Goal: Task Accomplishment & Management: Manage account settings

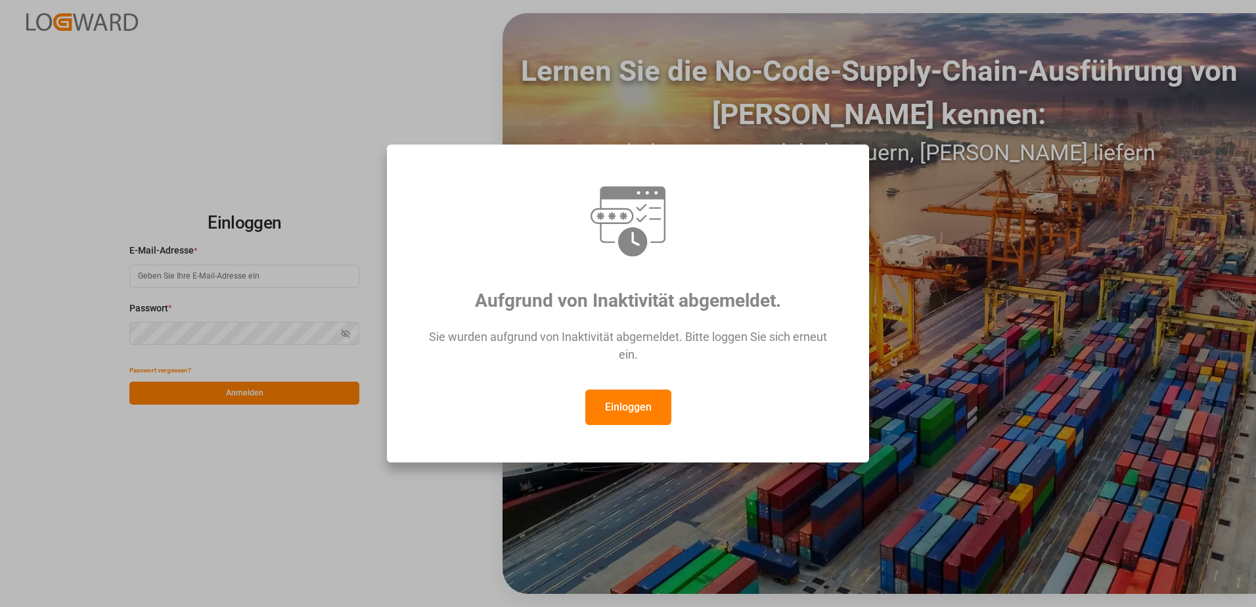
click at [629, 412] on button "Einloggen" at bounding box center [628, 406] width 86 height 35
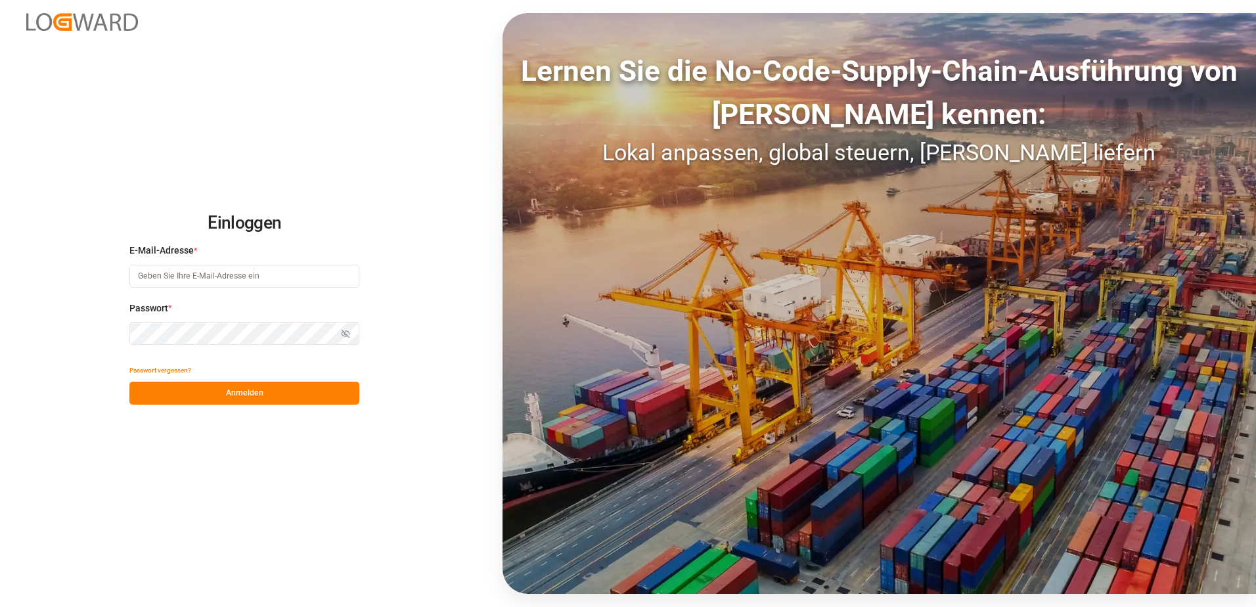
drag, startPoint x: 209, startPoint y: 266, endPoint x: 211, endPoint y: 274, distance: 8.1
click at [209, 266] on input at bounding box center [244, 276] width 230 height 23
type input "[PERSON_NAME][EMAIL_ADDRESS][PERSON_NAME][DOMAIN_NAME]"
click at [210, 397] on button "Anmelden" at bounding box center [244, 393] width 230 height 23
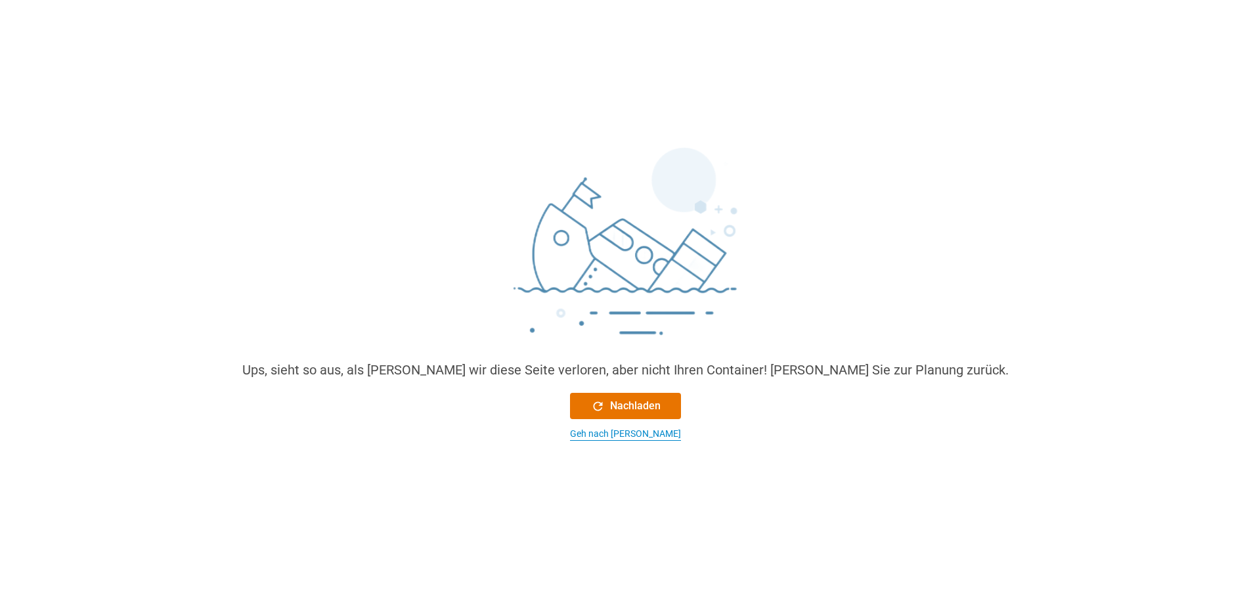
click at [621, 431] on div "Geh nach [PERSON_NAME]" at bounding box center [625, 434] width 111 height 14
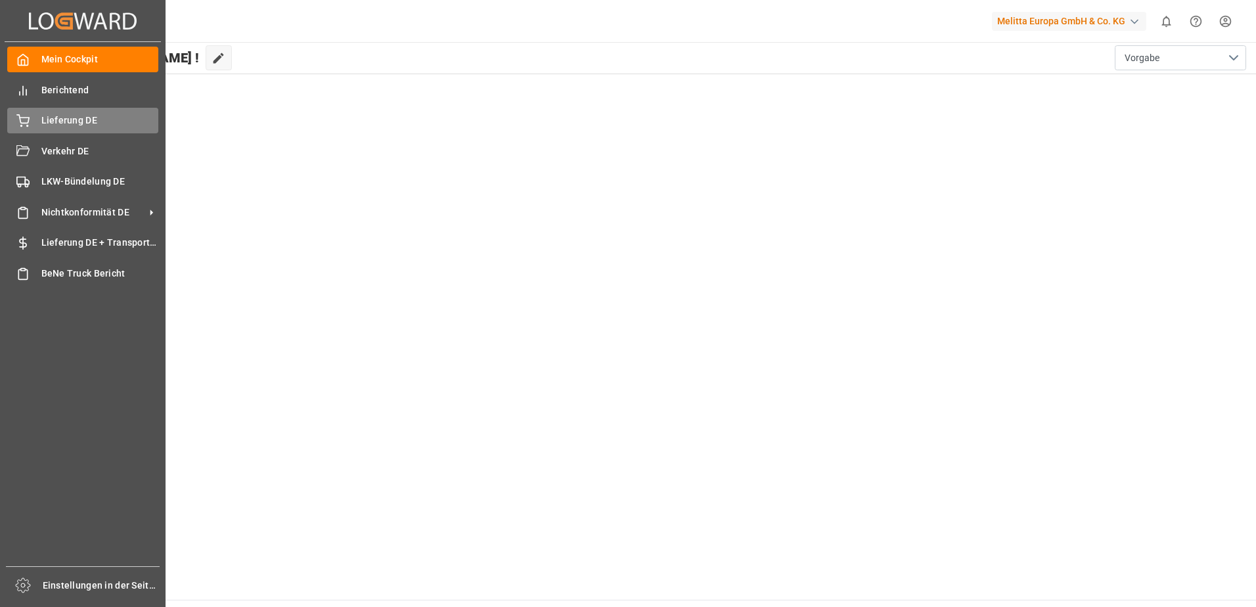
click at [26, 123] on icon at bounding box center [23, 119] width 12 height 9
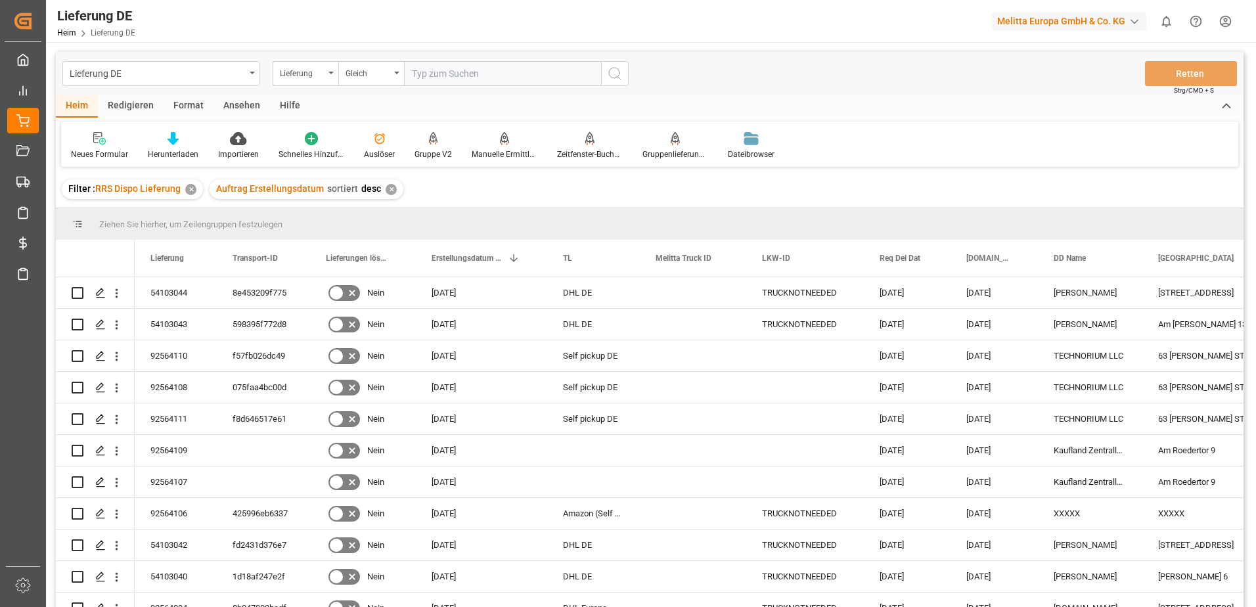
click at [466, 72] on input "text" at bounding box center [502, 73] width 197 height 25
type input "92559858"
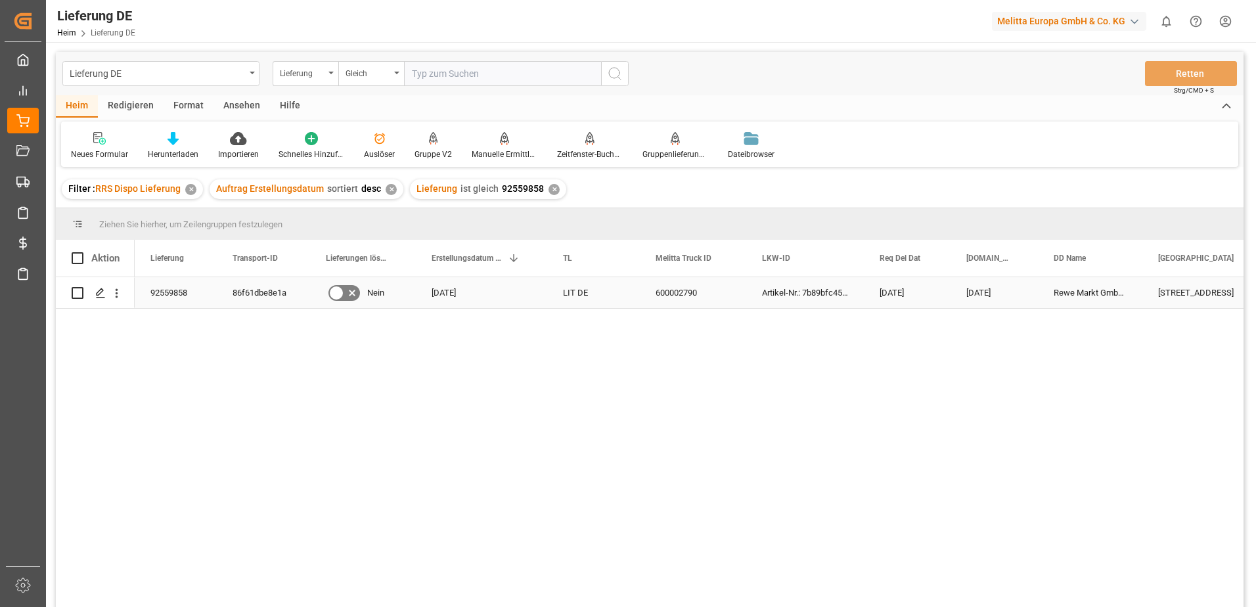
click at [242, 300] on div "86f61dbe8e1a" at bounding box center [263, 292] width 93 height 31
click at [127, 190] on span "RRS Dispo Lieferung" at bounding box center [137, 188] width 85 height 11
click at [483, 76] on input "text" at bounding box center [502, 73] width 197 height 25
paste input "92559069"
type input "92559069"
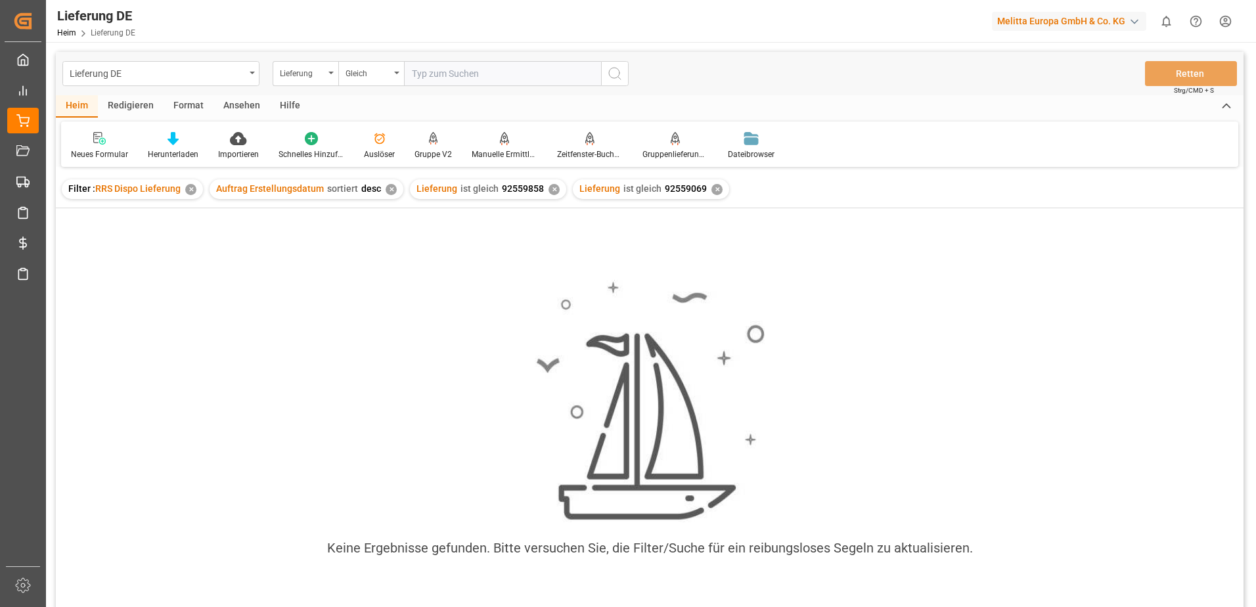
click at [196, 189] on div "✕" at bounding box center [190, 189] width 11 height 11
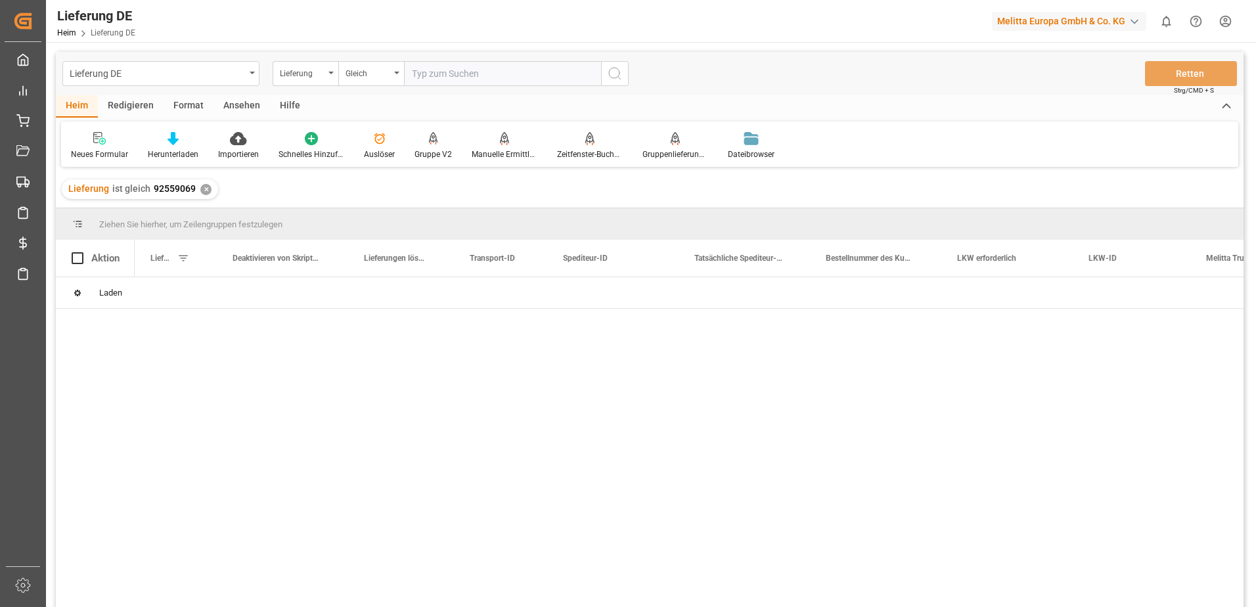
click at [553, 83] on input "text" at bounding box center [502, 73] width 197 height 25
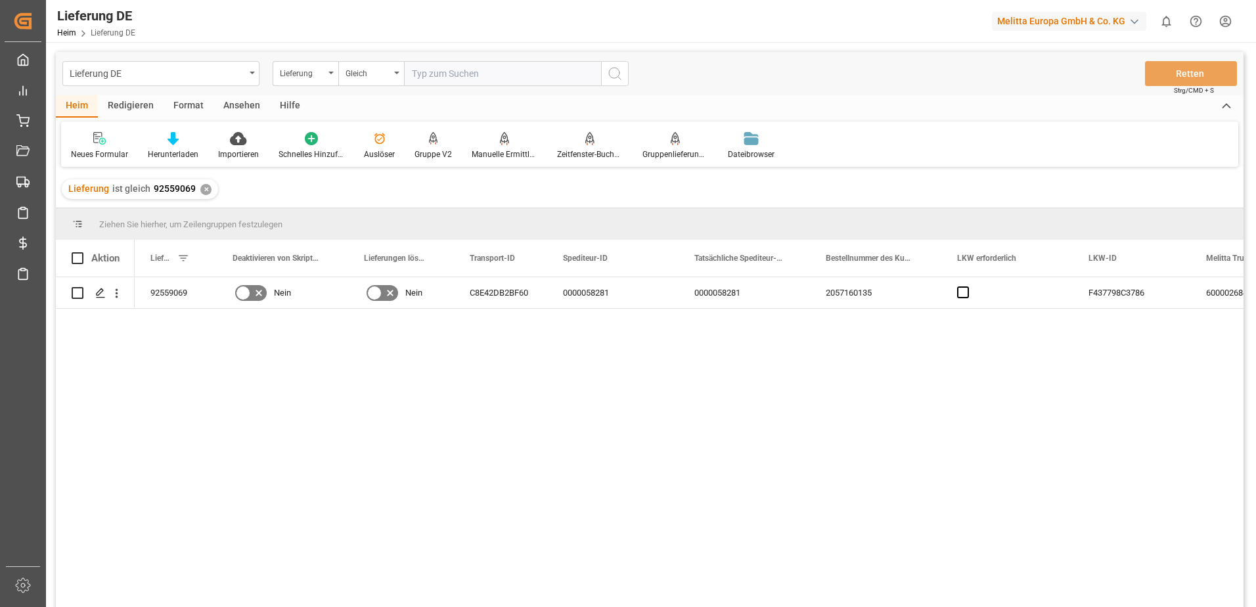
paste input "92559069"
type input "92559069"
click at [186, 296] on div "92559069" at bounding box center [176, 292] width 82 height 31
click at [495, 296] on div "C8E42DB2BF60" at bounding box center [500, 292] width 93 height 31
click at [119, 300] on icon "Menü öffnen" at bounding box center [117, 293] width 14 height 14
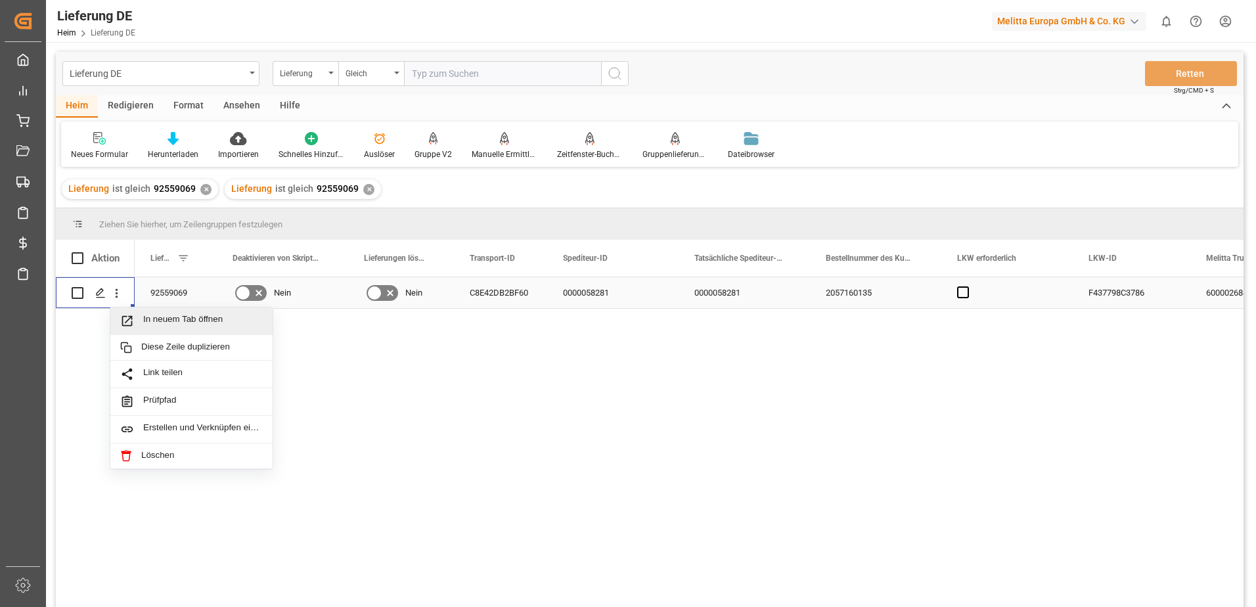
click at [156, 324] on span "In neuem Tab öffnen" at bounding box center [203, 321] width 120 height 14
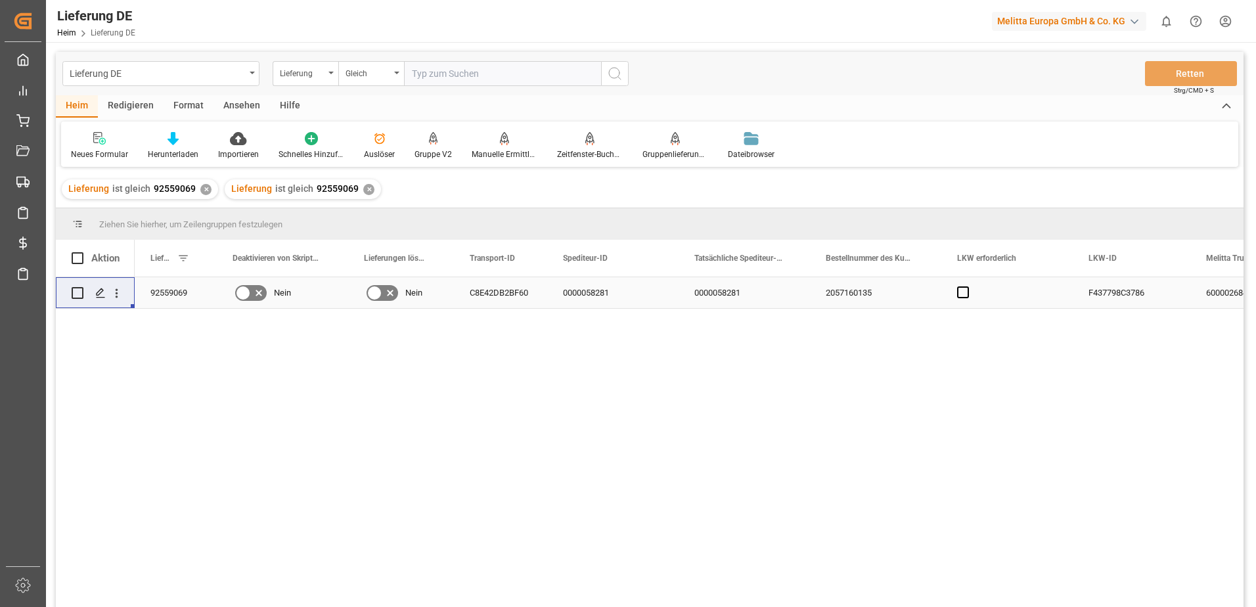
click at [202, 187] on div "✕" at bounding box center [205, 189] width 11 height 11
click at [457, 78] on input "text" at bounding box center [502, 73] width 197 height 25
paste input "92559497"
type input "92559497"
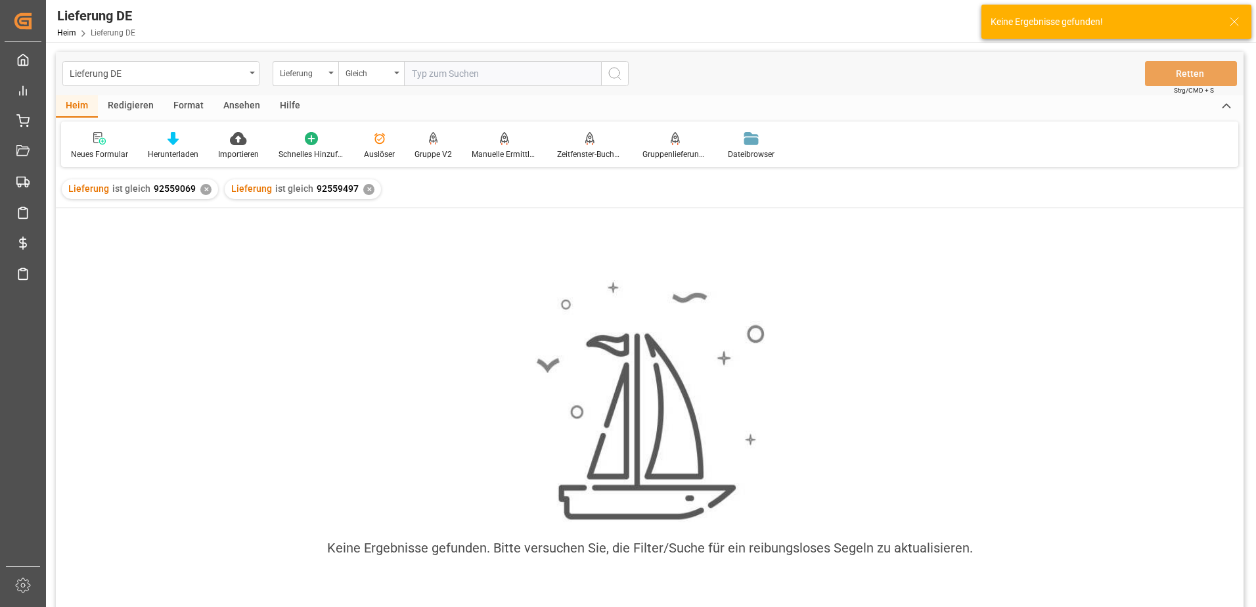
click at [200, 190] on div "✕" at bounding box center [205, 189] width 11 height 11
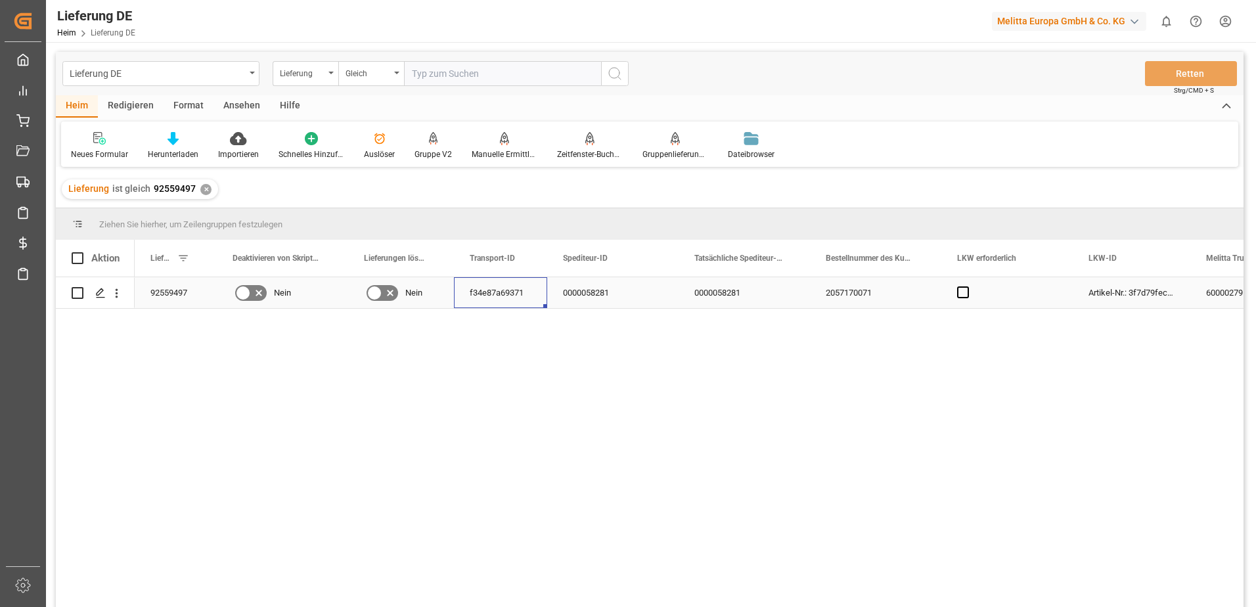
click at [477, 292] on div "f34e87a69371" at bounding box center [500, 292] width 93 height 31
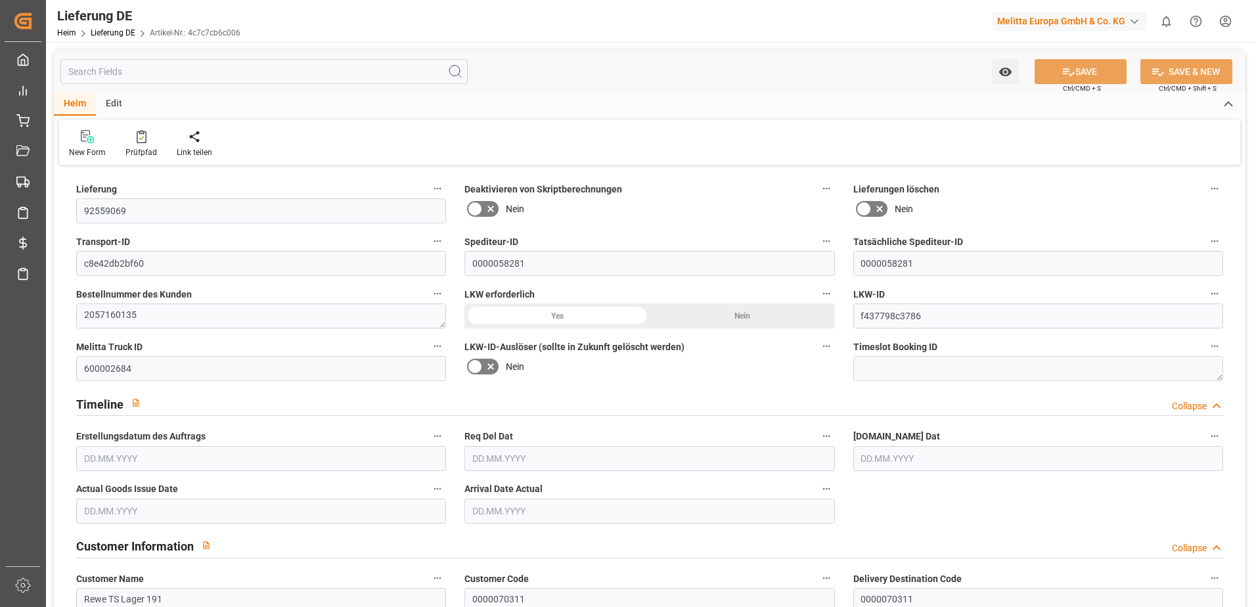
type input "14"
type input "7"
type input "6"
type input "1142.174"
type input "1911"
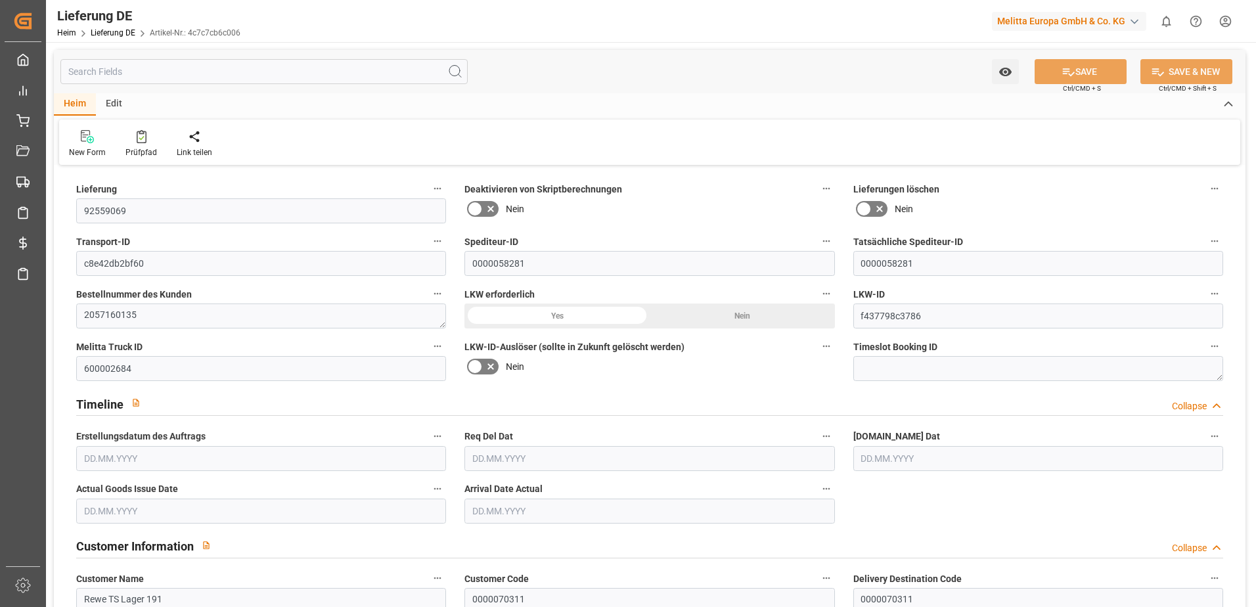
type input "11467.944"
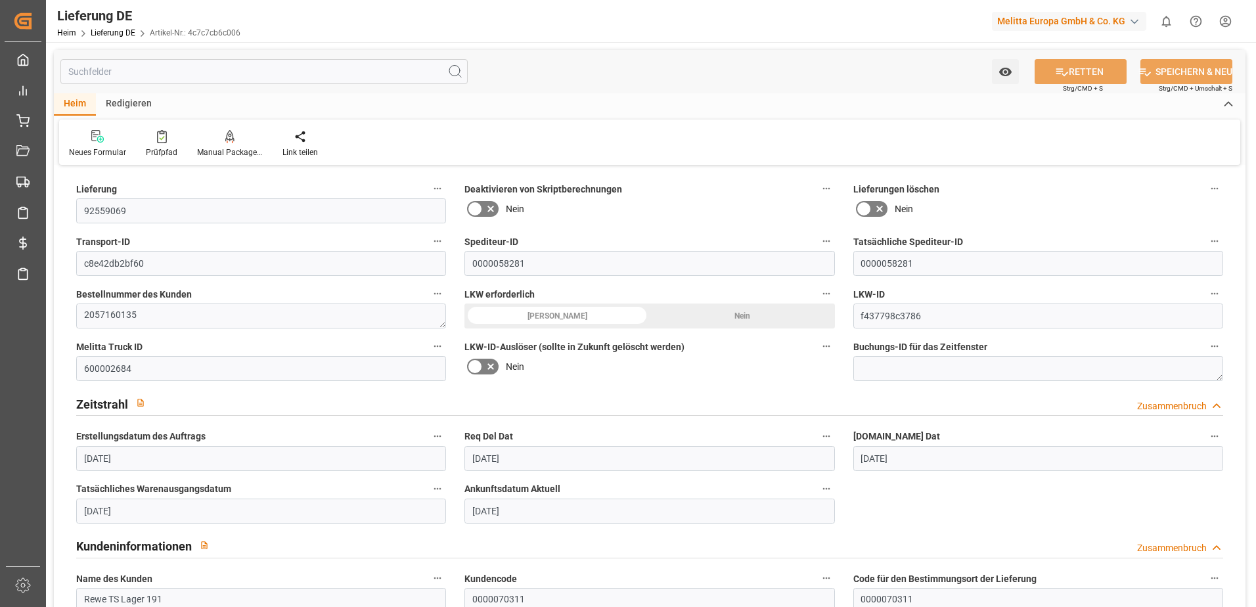
type input "16.09.2025"
type input "24.09.2025"
type input "22.09.2025"
type input "[DATE]"
type input "26.09.2025"
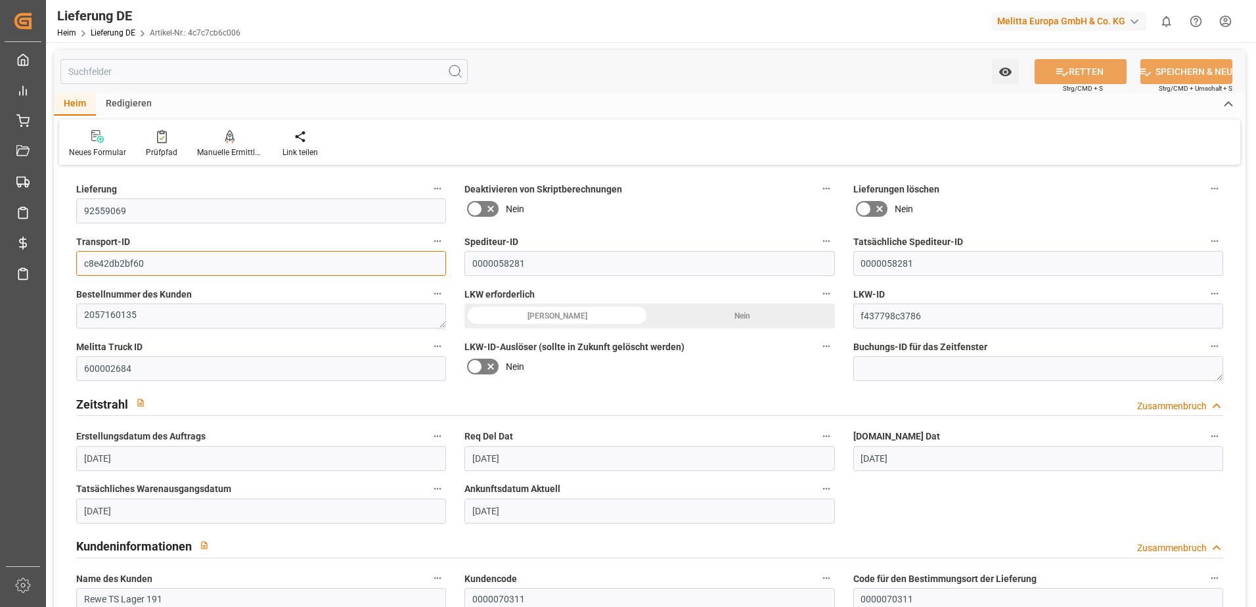
click at [160, 269] on input "c8e42db2bf60" at bounding box center [261, 263] width 370 height 25
drag, startPoint x: 161, startPoint y: 264, endPoint x: 53, endPoint y: 255, distance: 108.1
